Goal: Transaction & Acquisition: Book appointment/travel/reservation

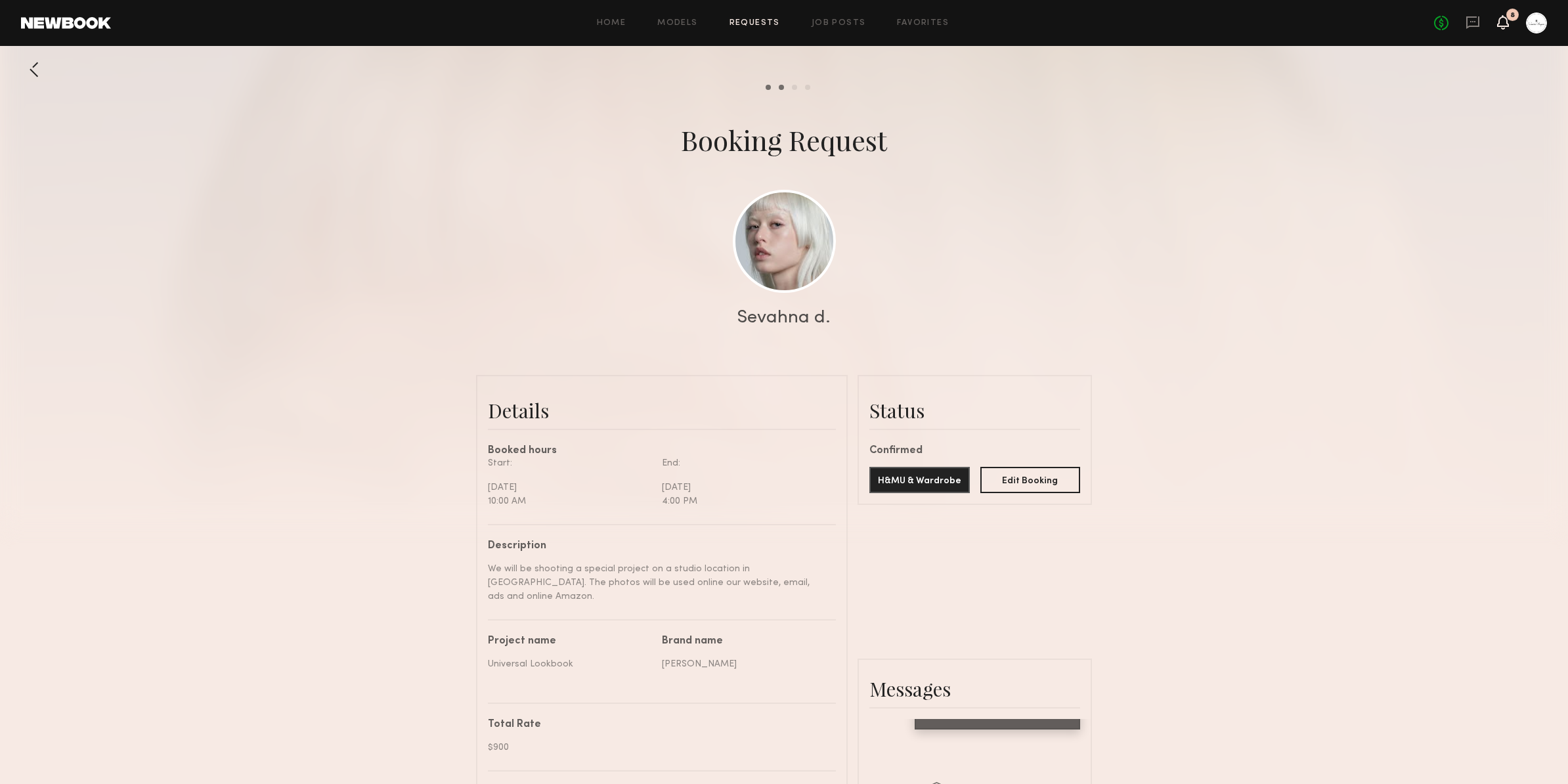
click at [1507, 24] on icon at bounding box center [1502, 22] width 10 height 9
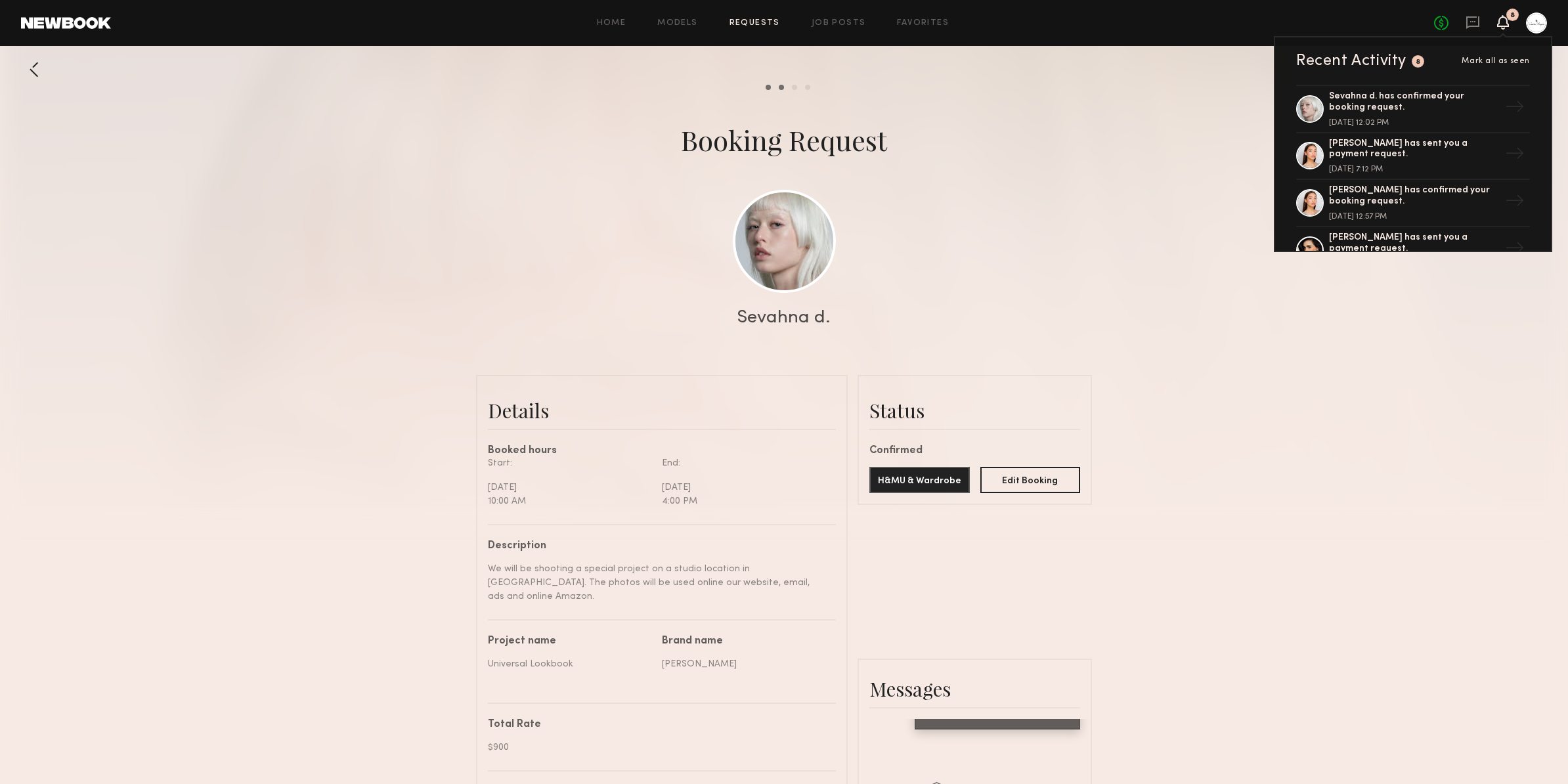
click at [1126, 125] on div "Booking Request" at bounding box center [784, 140] width 1568 height 37
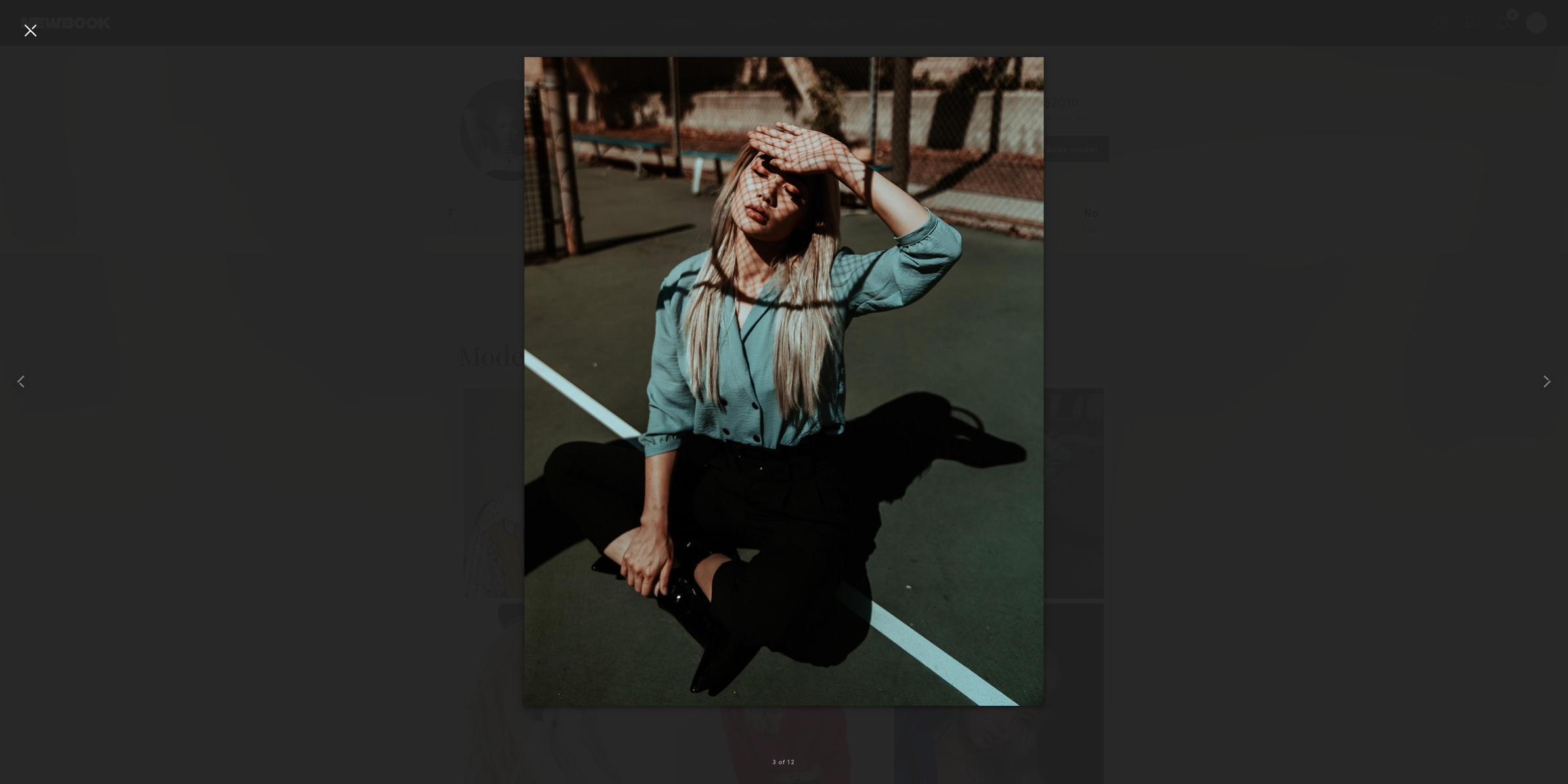
click at [25, 32] on div at bounding box center [30, 30] width 21 height 21
